Goal: Task Accomplishment & Management: Use online tool/utility

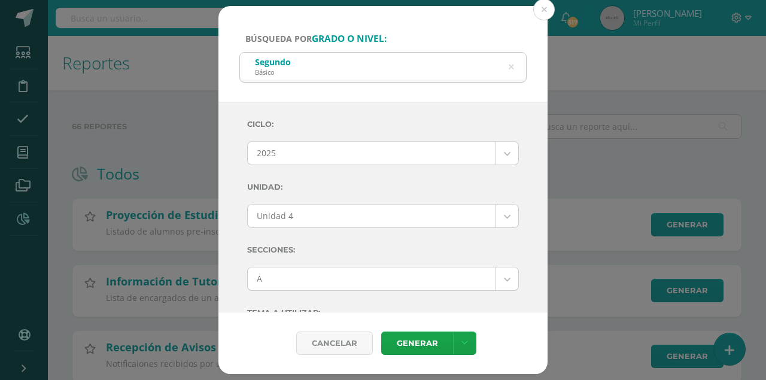
select select "7"
select select "Unidad 4"
select select "A"
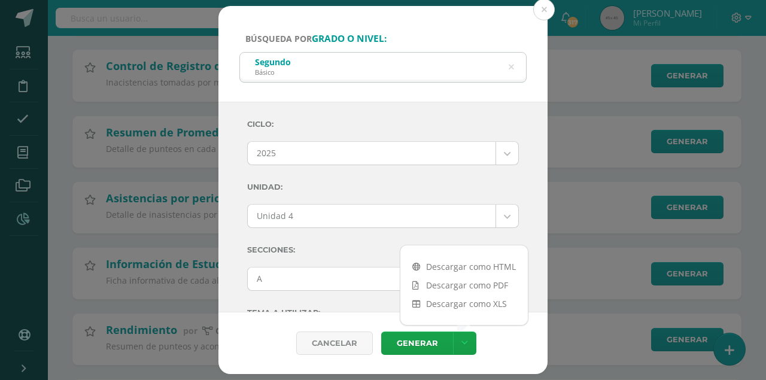
scroll to position [380, 0]
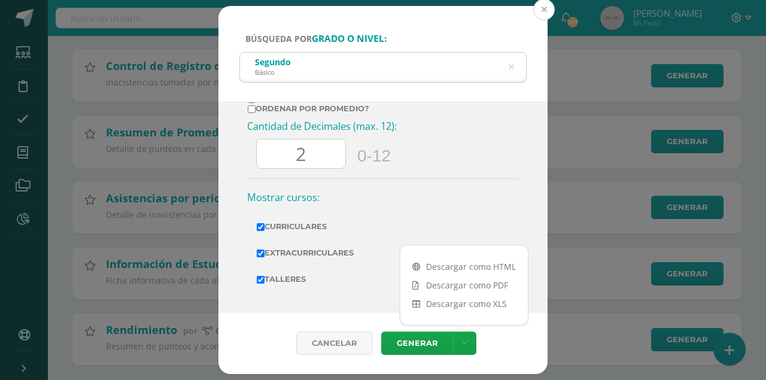
drag, startPoint x: 544, startPoint y: 8, endPoint x: 536, endPoint y: 13, distance: 8.8
click at [542, 9] on button at bounding box center [544, 10] width 22 height 22
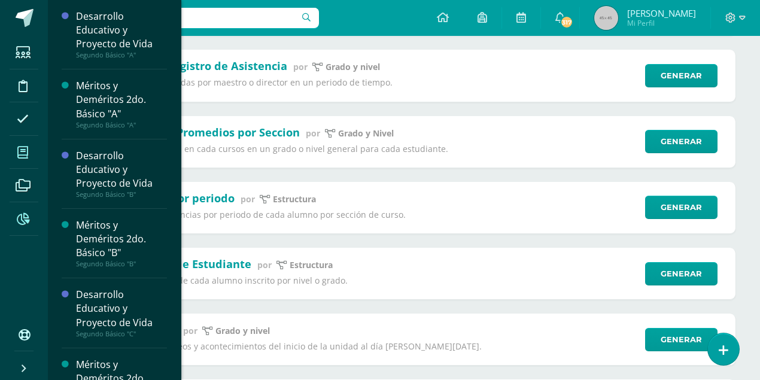
click at [25, 154] on icon at bounding box center [22, 153] width 11 height 12
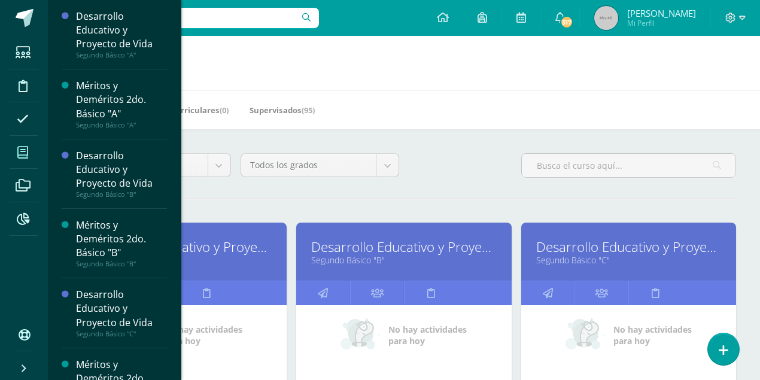
click at [256, 19] on input "text" at bounding box center [187, 18] width 263 height 20
click at [252, 19] on input "text" at bounding box center [187, 18] width 263 height 20
click at [229, 20] on input "text" at bounding box center [187, 18] width 263 height 20
type input "[PERSON_NAME]"
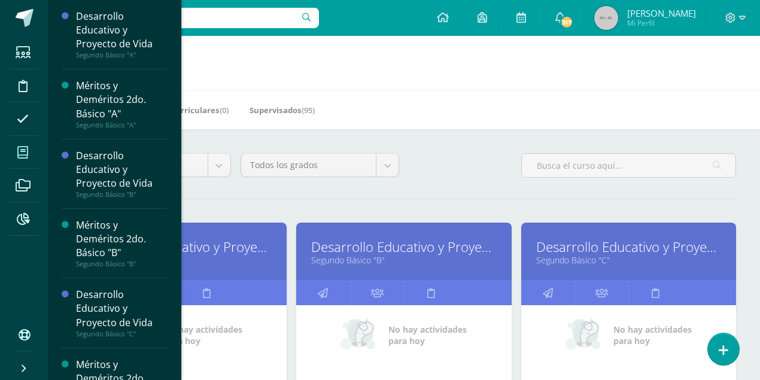
click at [371, 17] on div "[PERSON_NAME] [PERSON_NAME] Configuración Cerrar sesión [PERSON_NAME] Mi Perfil…" at bounding box center [404, 18] width 712 height 36
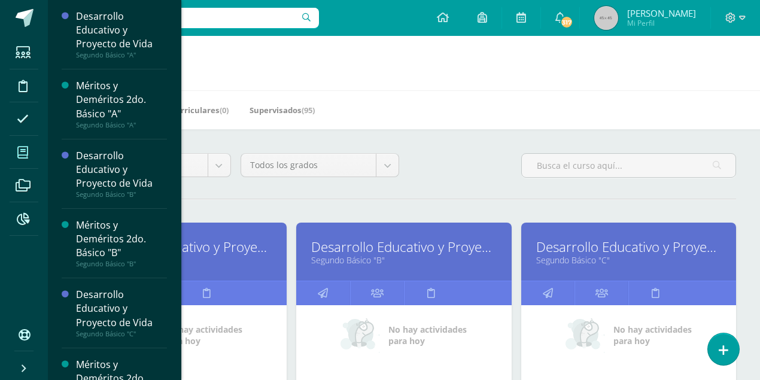
drag, startPoint x: 227, startPoint y: 22, endPoint x: 235, endPoint y: 22, distance: 8.4
click at [229, 22] on input "[PERSON_NAME]" at bounding box center [187, 18] width 263 height 20
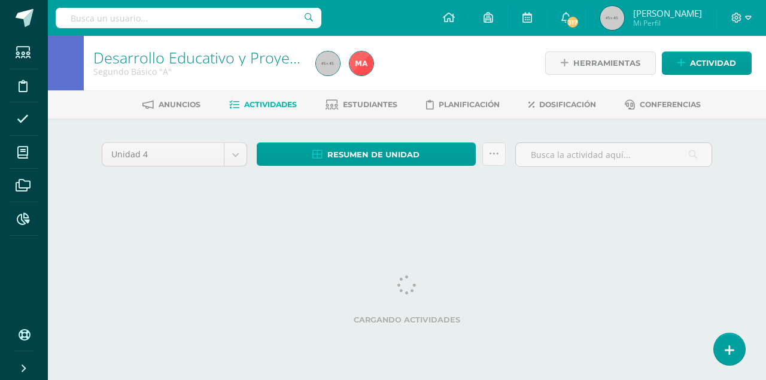
click at [163, 18] on input "text" at bounding box center [189, 18] width 266 height 20
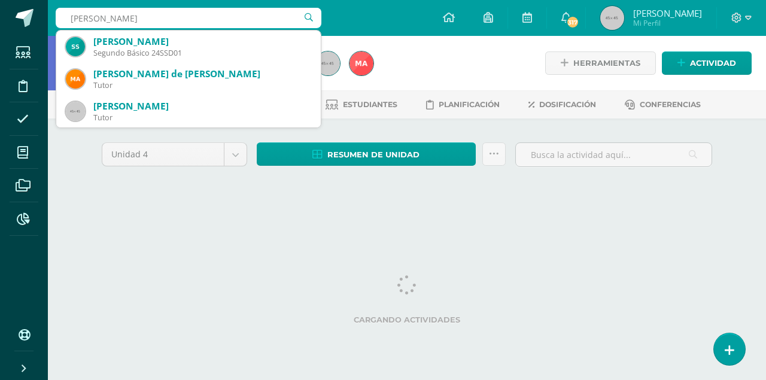
type input "samuel sart"
